Goal: Task Accomplishment & Management: Manage account settings

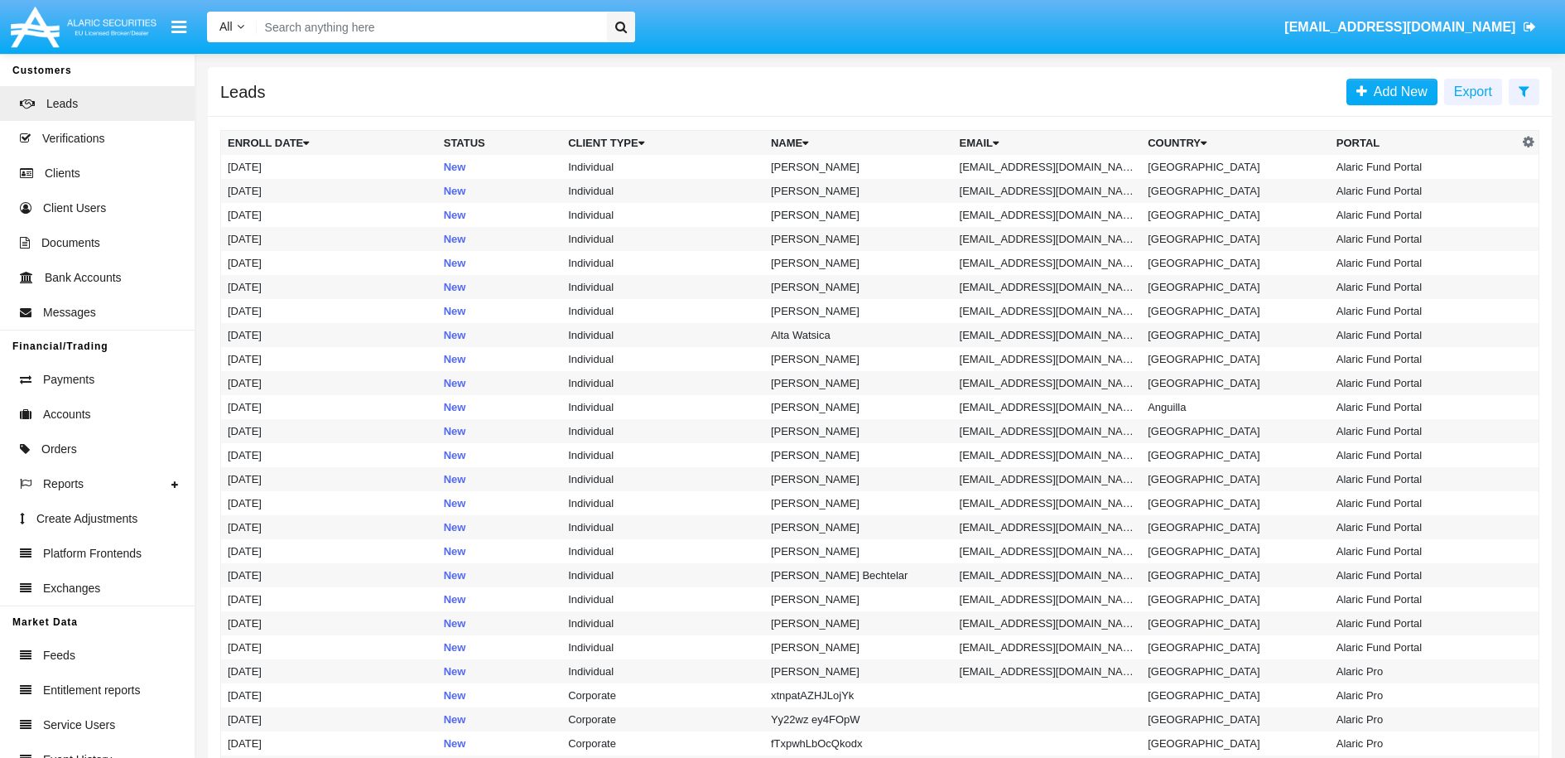
click at [331, 31] on input "Search" at bounding box center [429, 27] width 345 height 31
paste input "[EMAIL_ADDRESS][DOMAIN_NAME]"
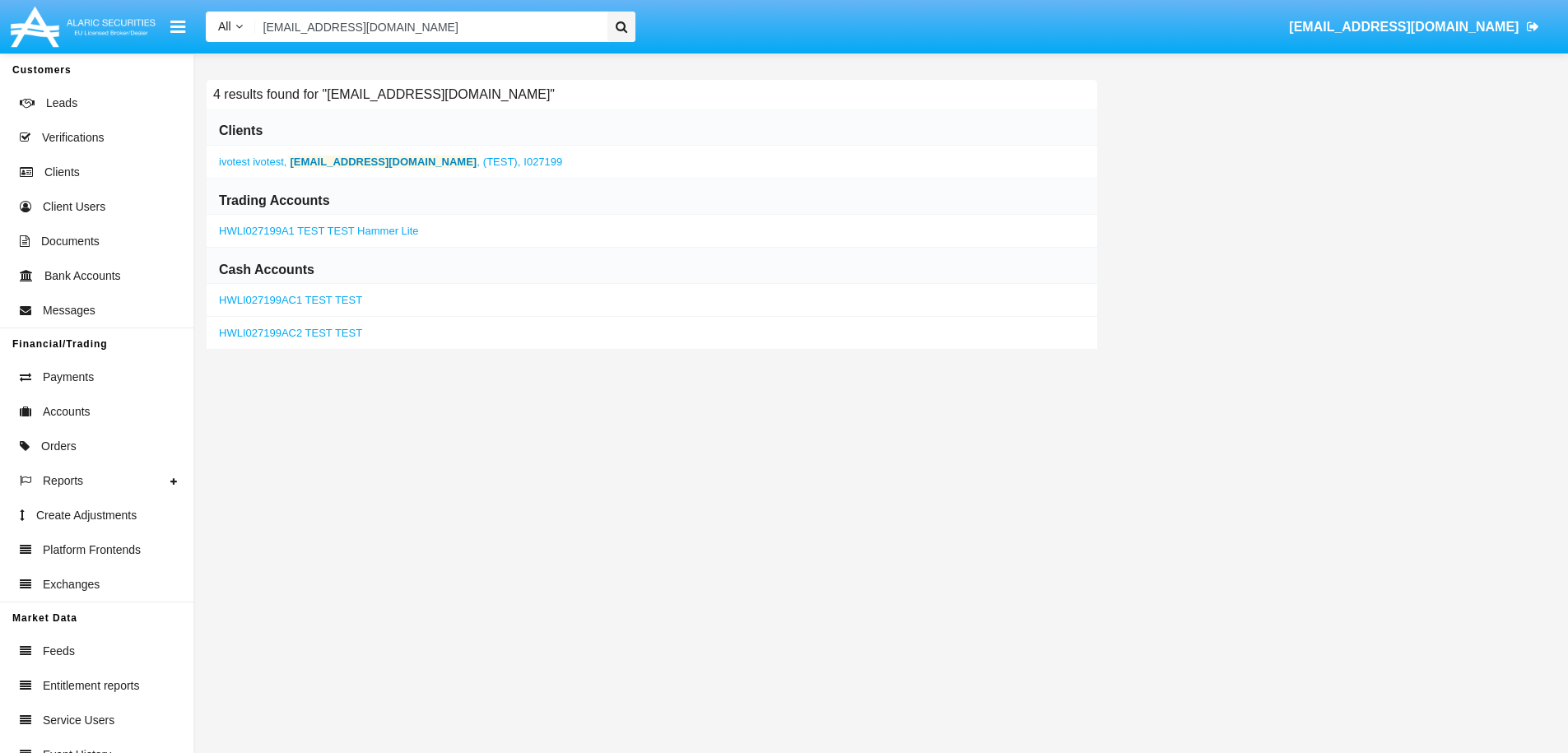
type input "[EMAIL_ADDRESS][DOMAIN_NAME]"
click at [343, 165] on b "[EMAIL_ADDRESS][DOMAIN_NAME]" at bounding box center [384, 162] width 187 height 12
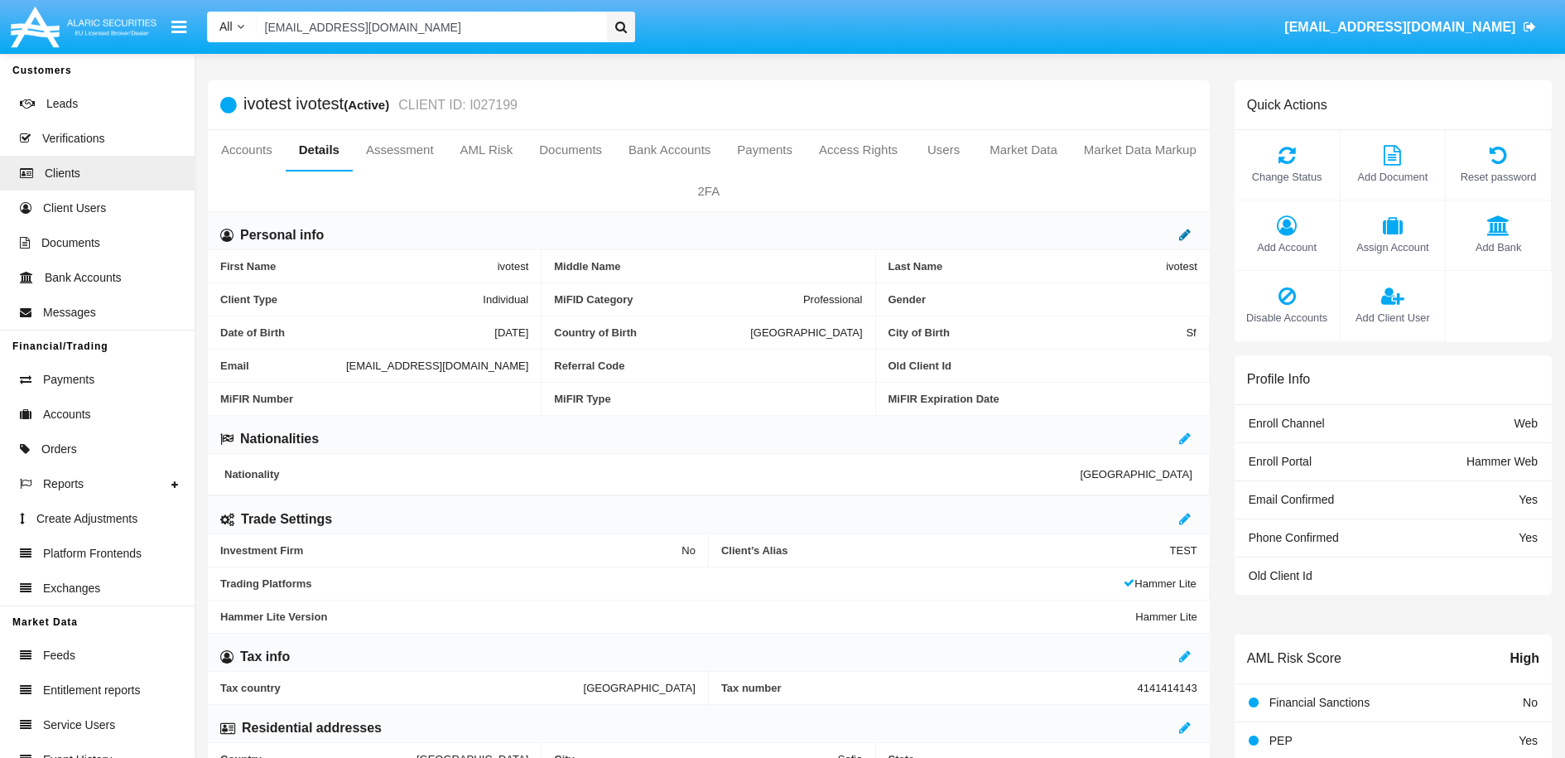
click at [1187, 234] on icon at bounding box center [1185, 234] width 12 height 13
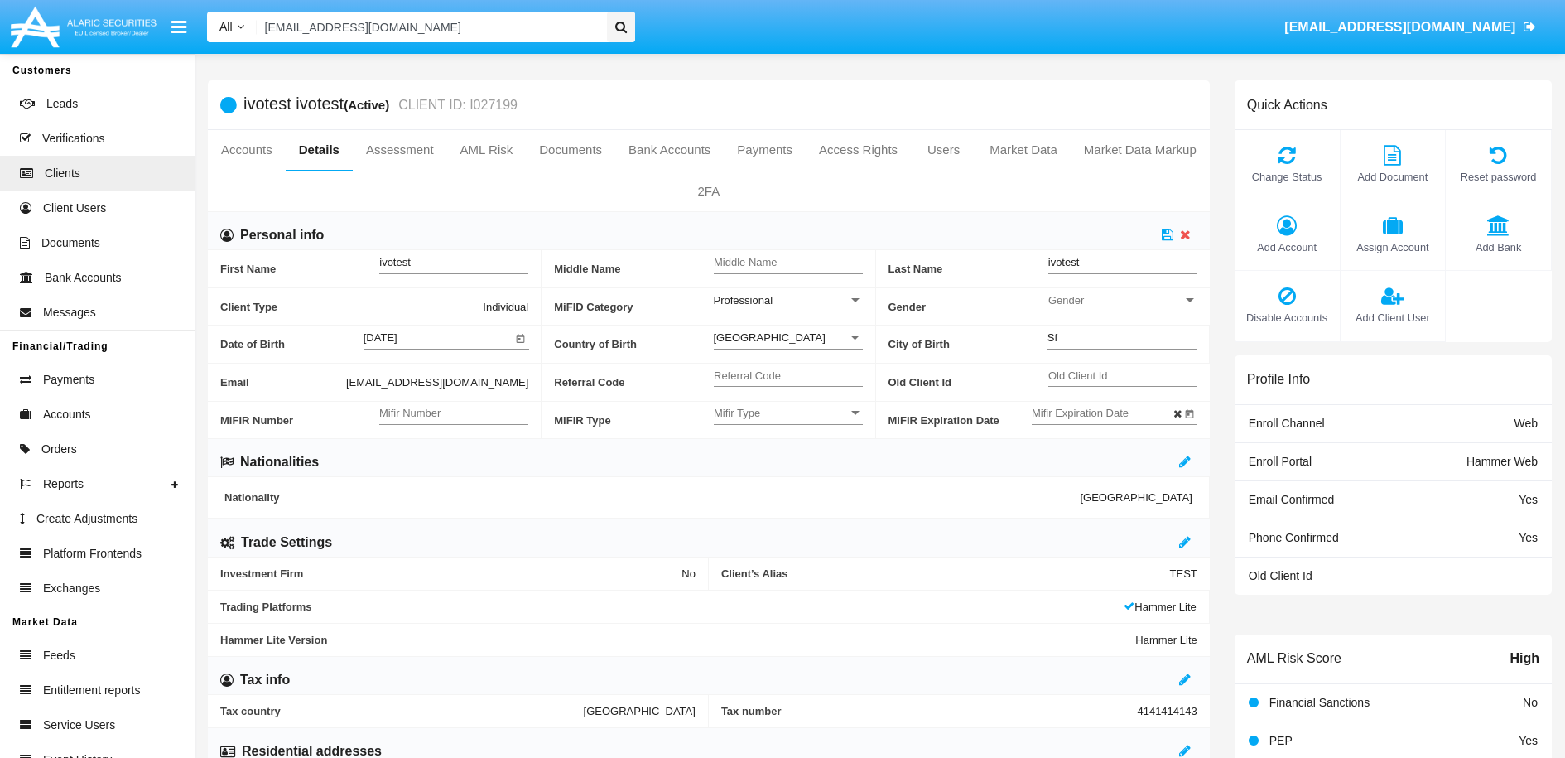
click at [833, 297] on div "Professional" at bounding box center [781, 300] width 134 height 14
click at [781, 306] on span "Retail" at bounding box center [788, 309] width 149 height 32
click at [1167, 237] on icon at bounding box center [1168, 234] width 12 height 13
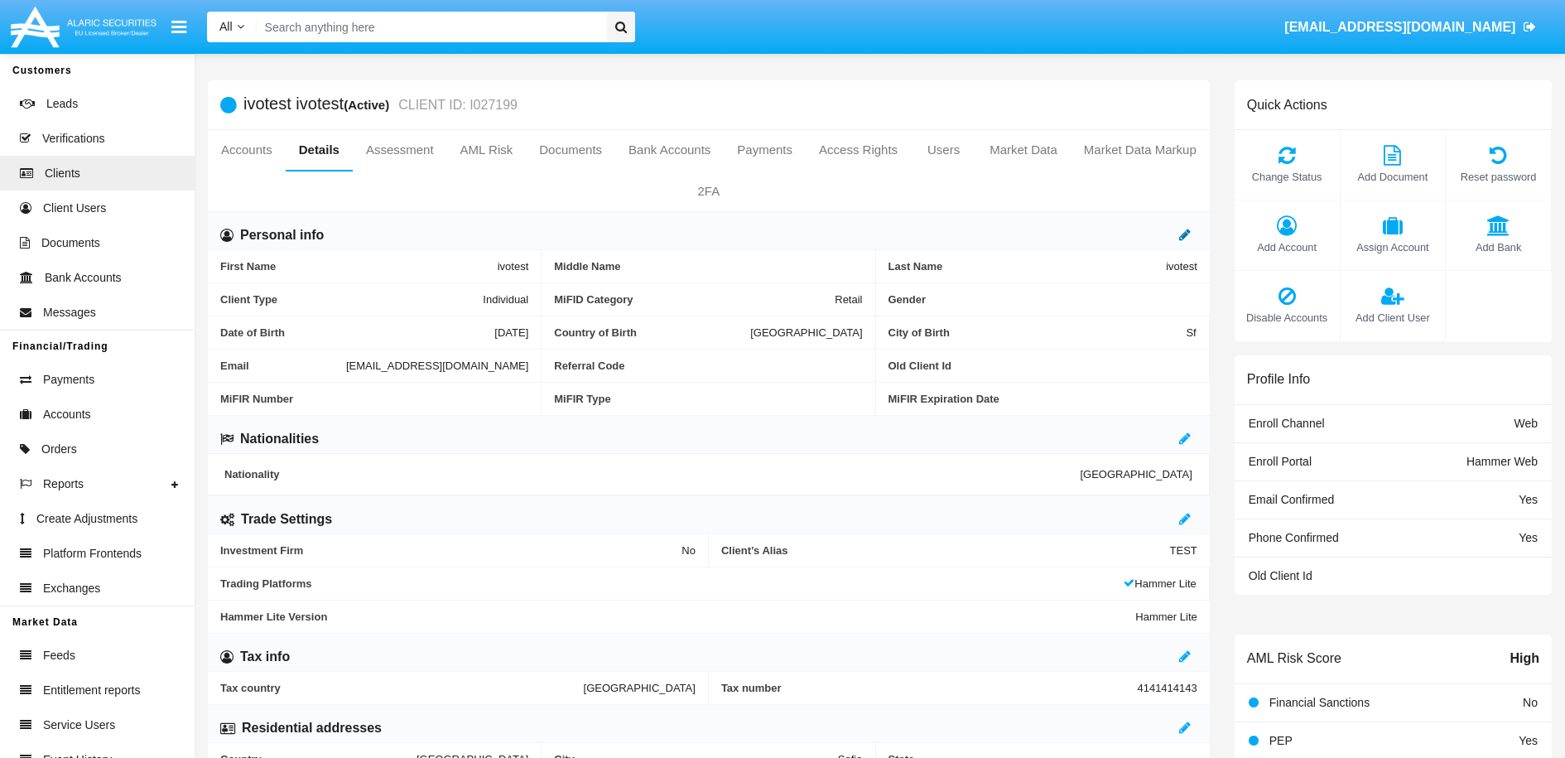
click at [1188, 231] on icon at bounding box center [1185, 234] width 12 height 13
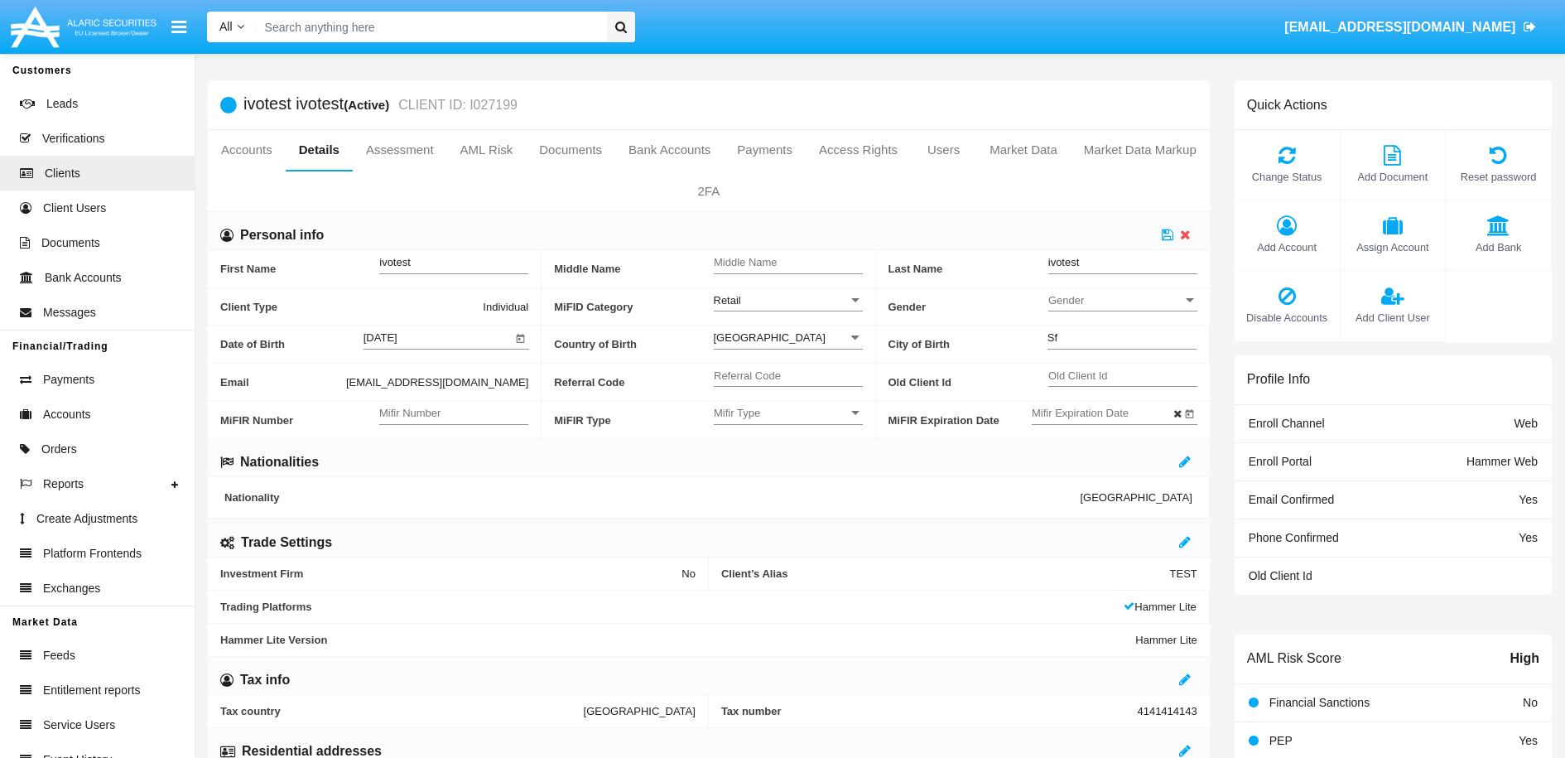
click at [860, 303] on div at bounding box center [855, 300] width 15 height 14
click at [798, 345] on span "Professional" at bounding box center [788, 341] width 149 height 32
click at [1169, 239] on icon at bounding box center [1168, 234] width 12 height 13
